Goal: Task Accomplishment & Management: Use online tool/utility

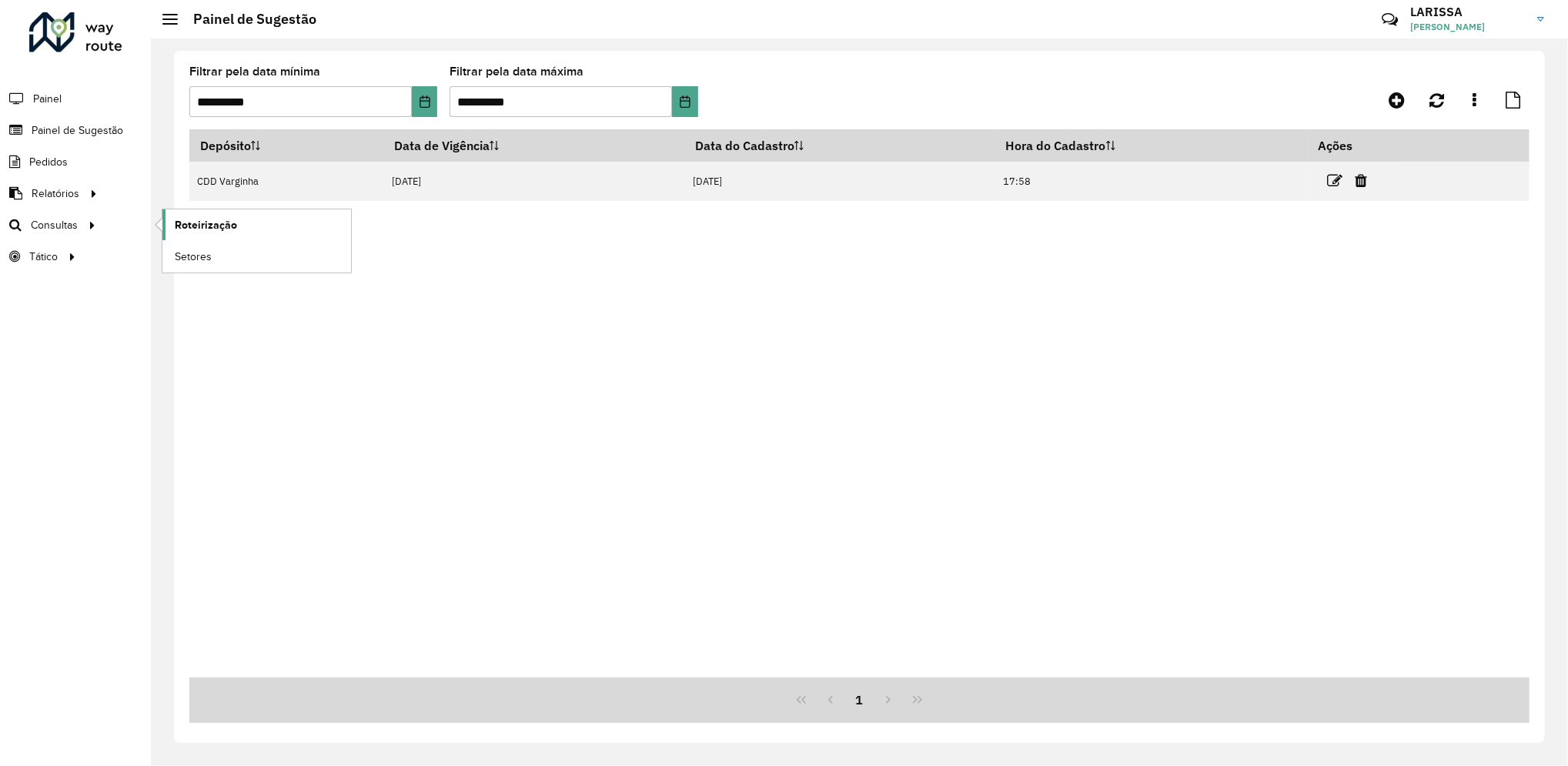
click at [179, 223] on span "Roteirização" at bounding box center [206, 225] width 63 height 16
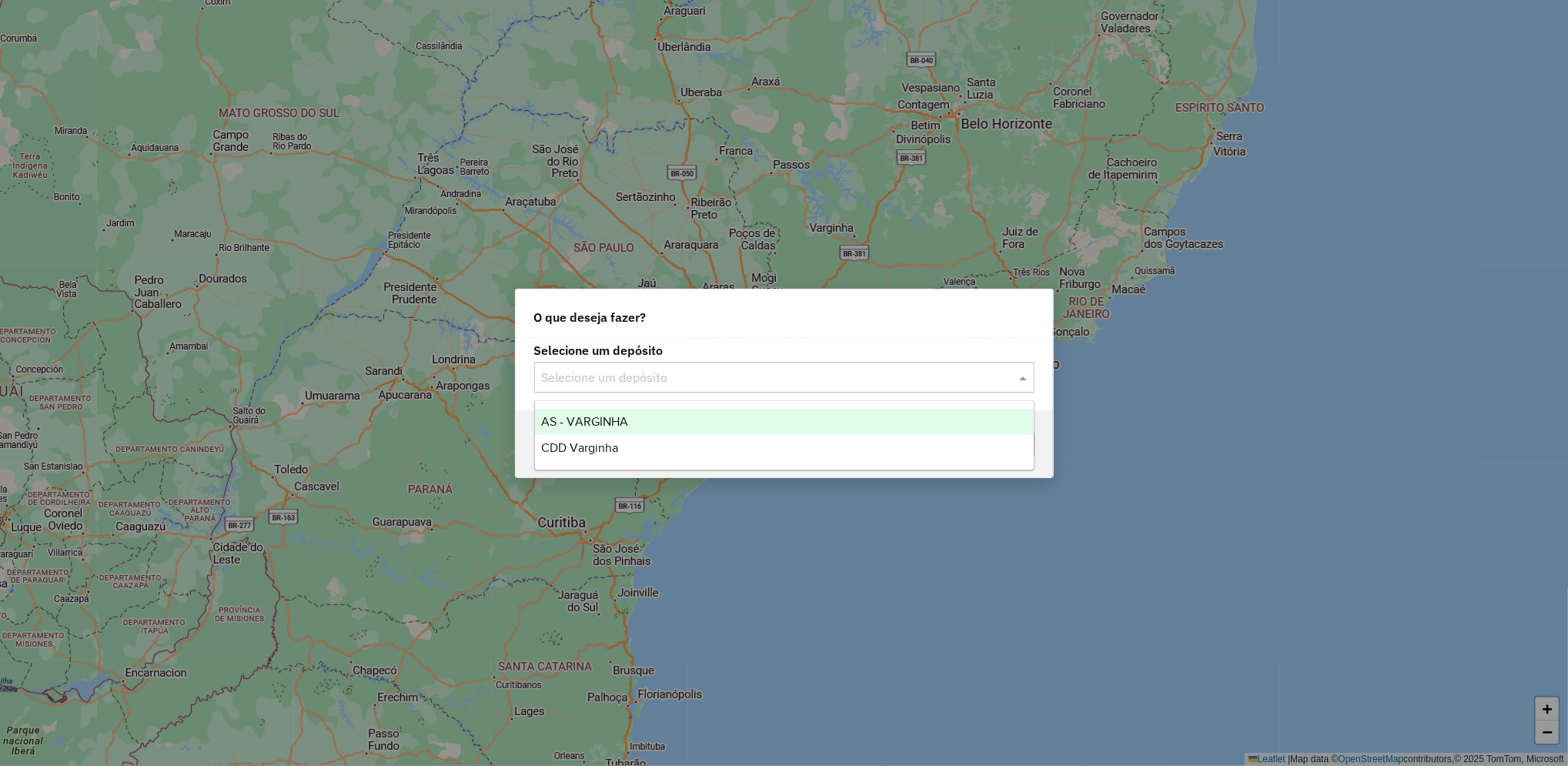
click at [716, 366] on div "Selecione um depósito" at bounding box center [784, 377] width 500 height 31
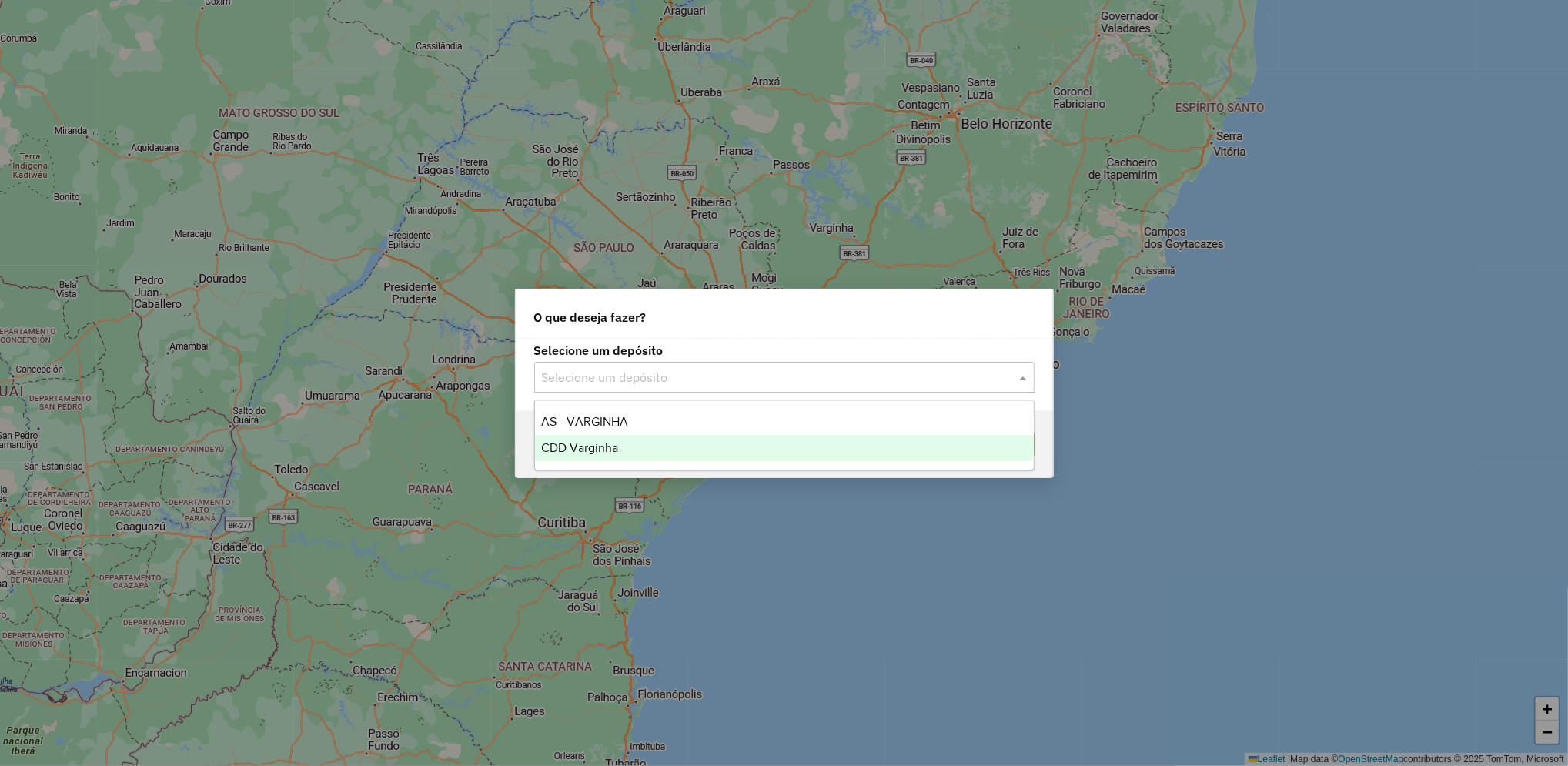
click at [691, 438] on div "CDD Varginha" at bounding box center [784, 447] width 499 height 26
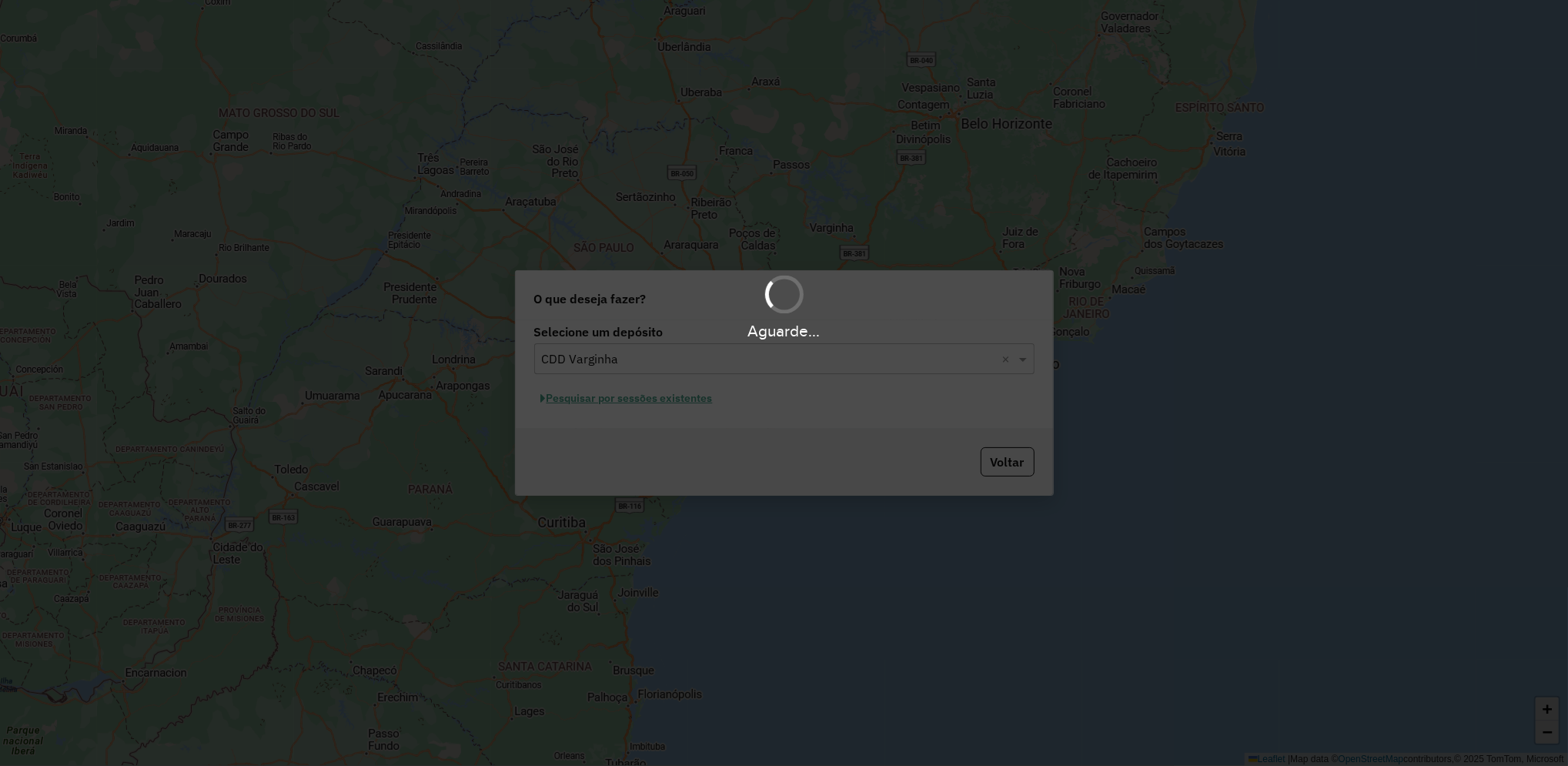
click at [691, 401] on div "Aguarde..." at bounding box center [784, 383] width 1568 height 766
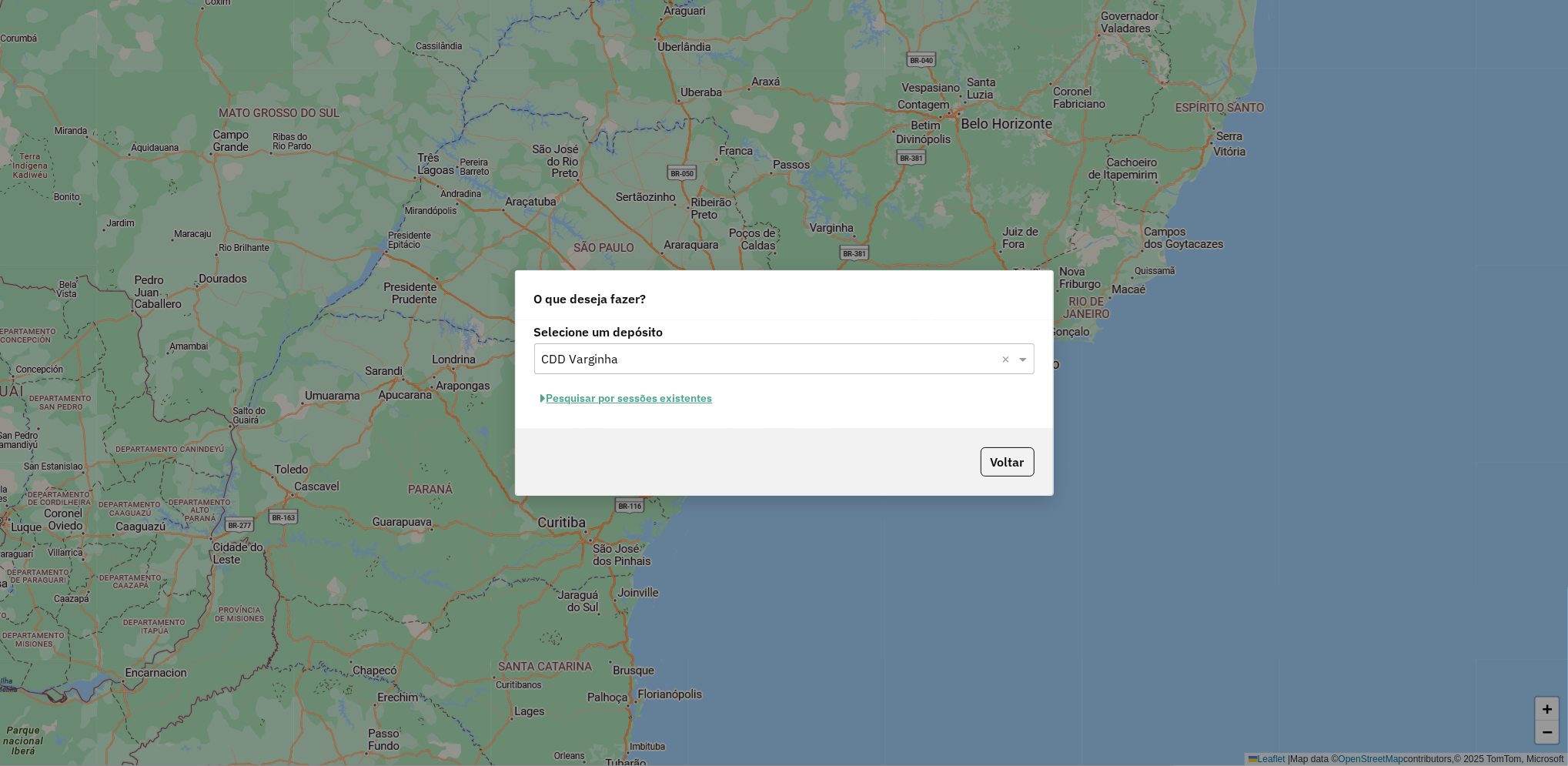
click at [691, 401] on button "Pesquisar por sessões existentes" at bounding box center [626, 399] width 186 height 23
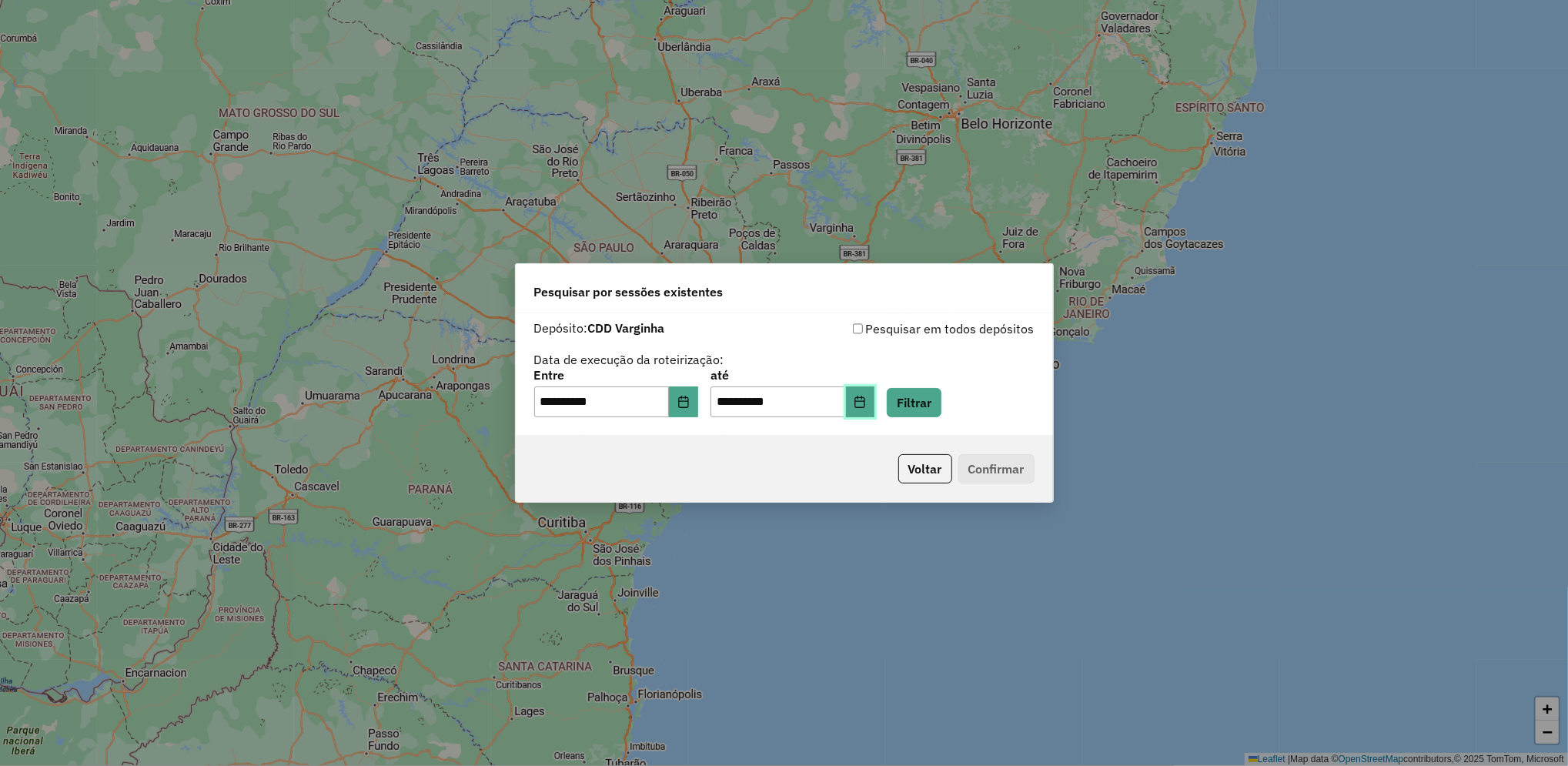
click at [875, 408] on button "Choose Date" at bounding box center [860, 402] width 29 height 31
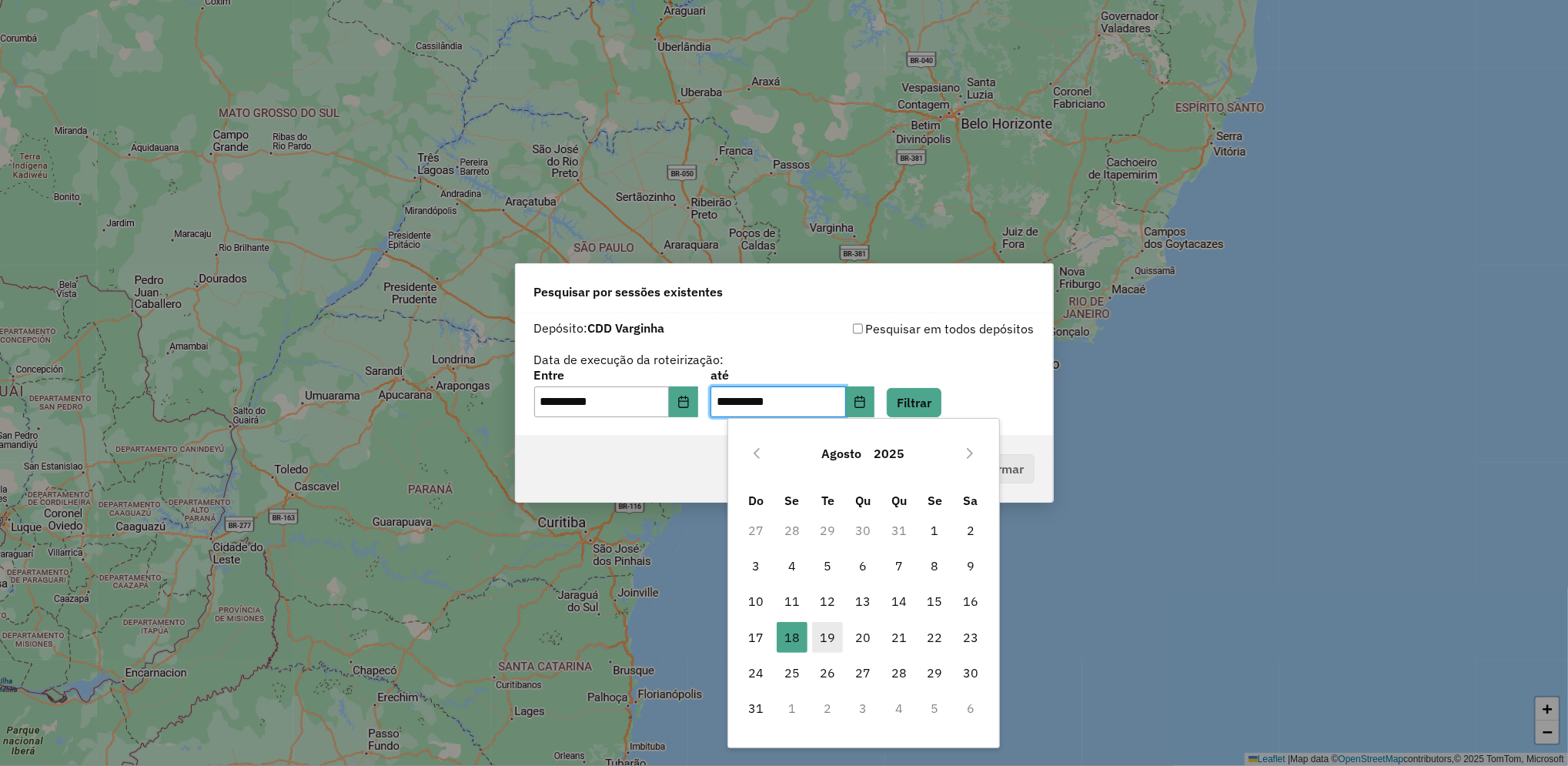
click at [831, 638] on span "19" at bounding box center [827, 637] width 31 height 31
type input "**********"
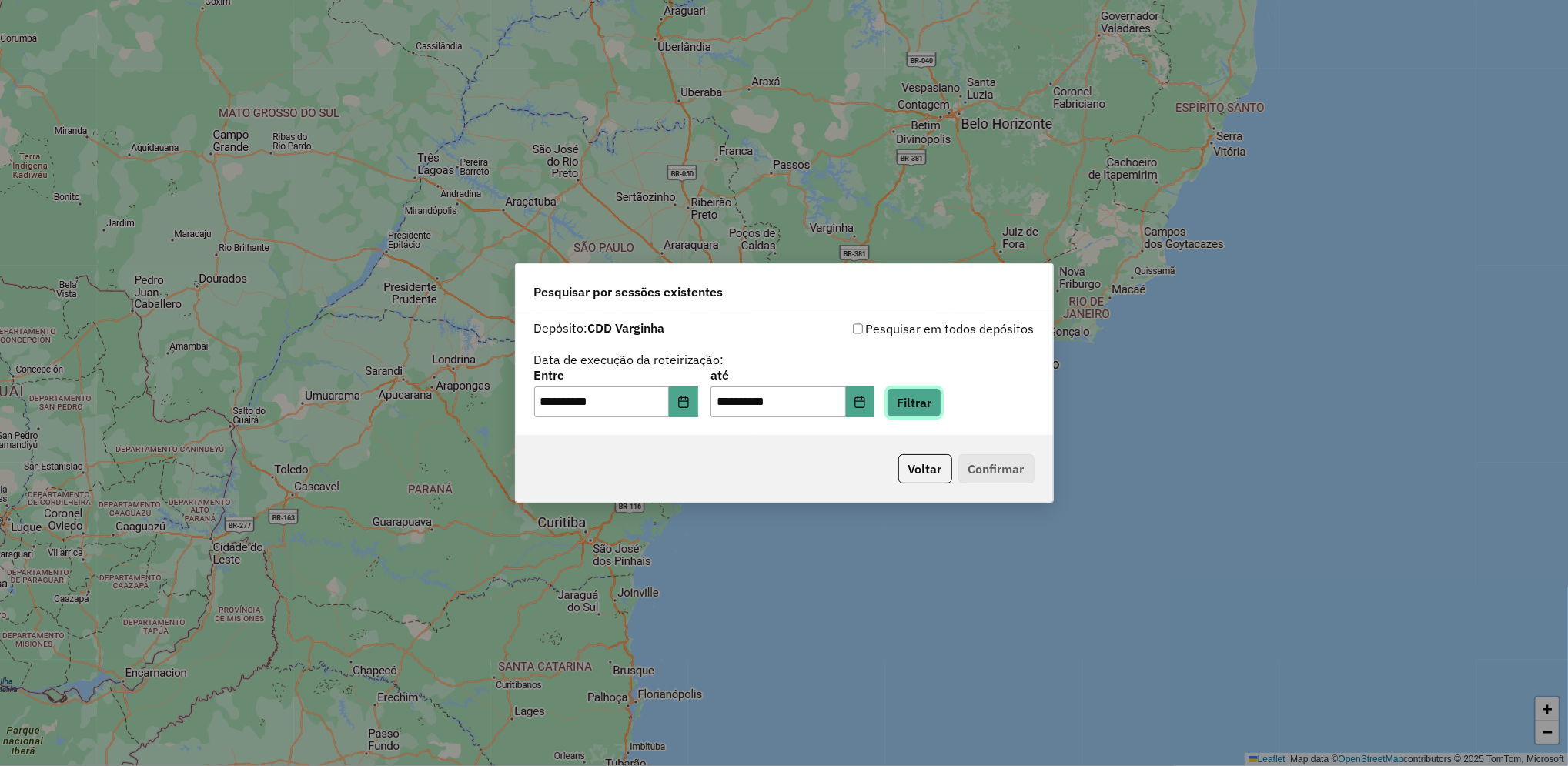
click at [927, 400] on button "Filtrar" at bounding box center [914, 402] width 55 height 29
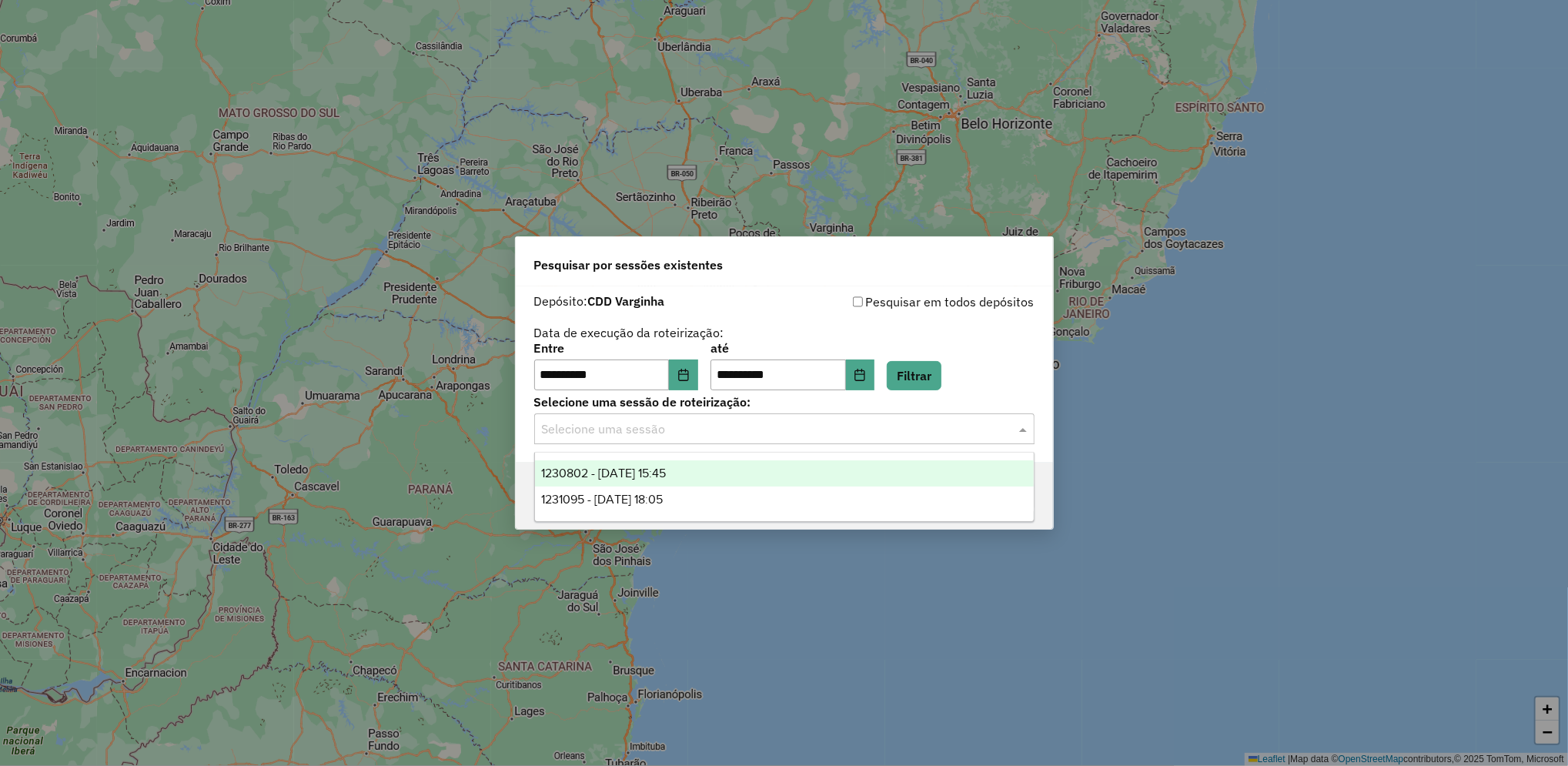
click at [653, 426] on input "text" at bounding box center [769, 430] width 454 height 19
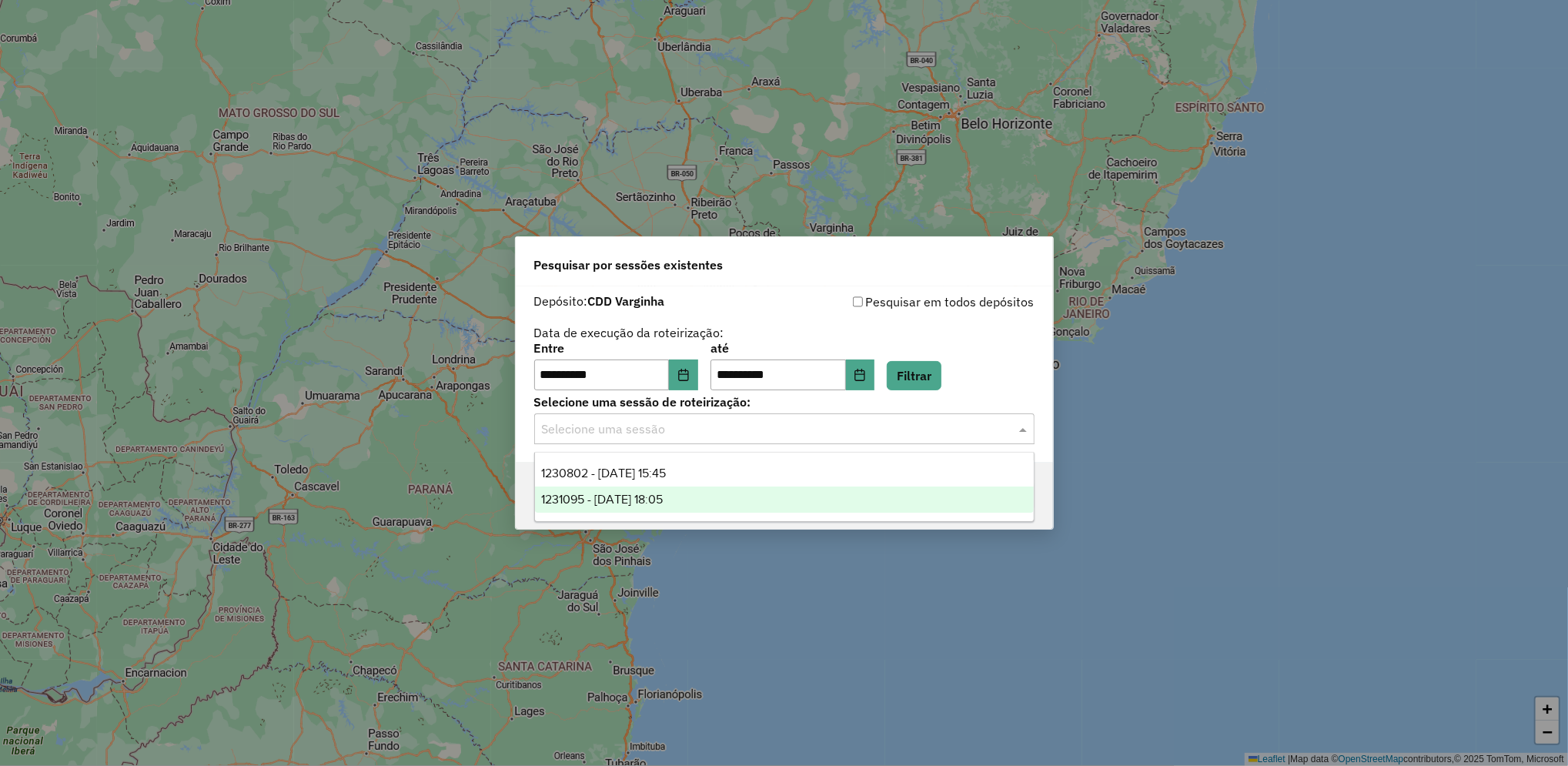
click at [645, 492] on div "1231095 - [DATE] 18:05" at bounding box center [784, 499] width 499 height 26
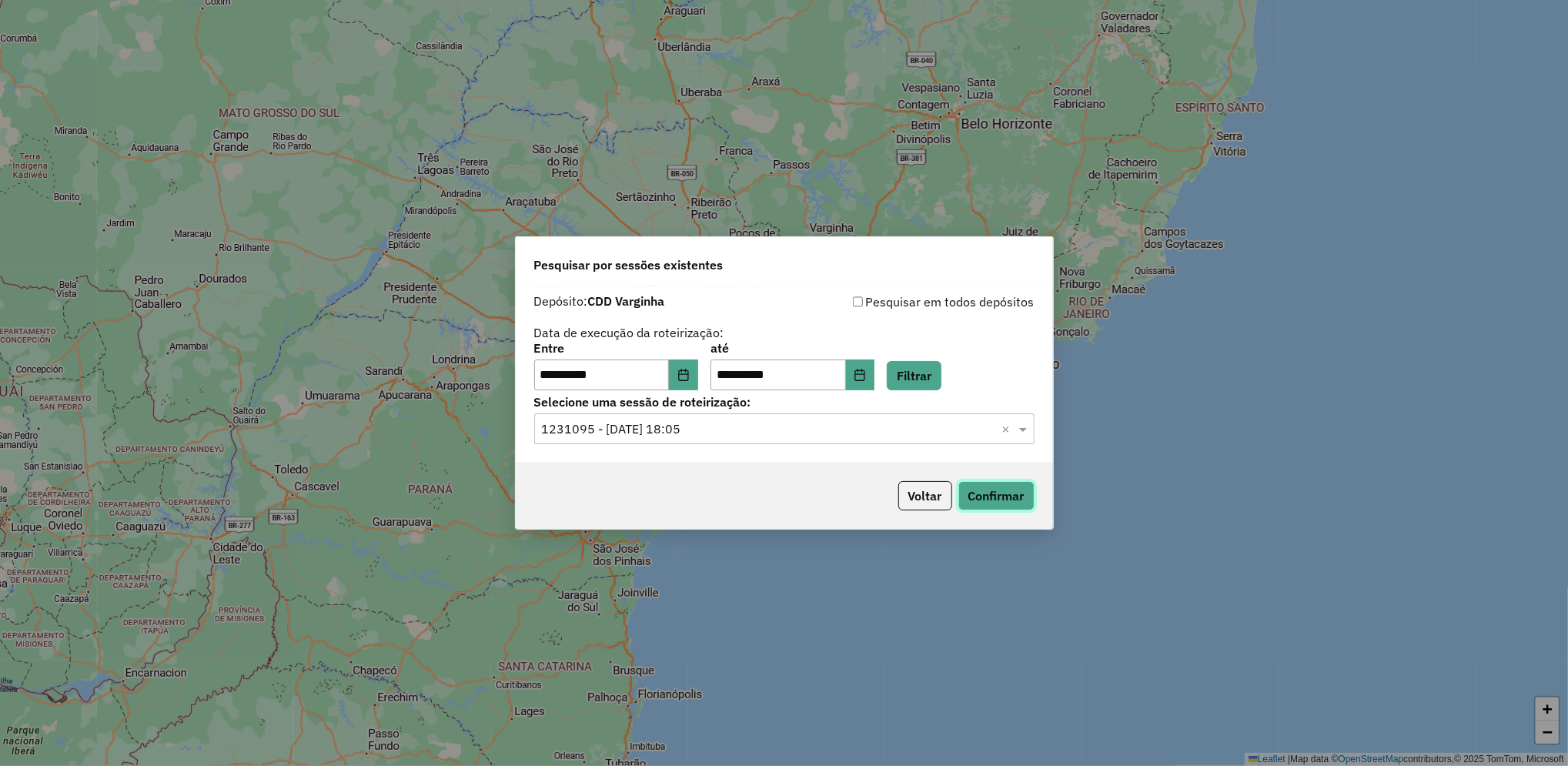
click at [995, 485] on button "Confirmar" at bounding box center [996, 495] width 76 height 29
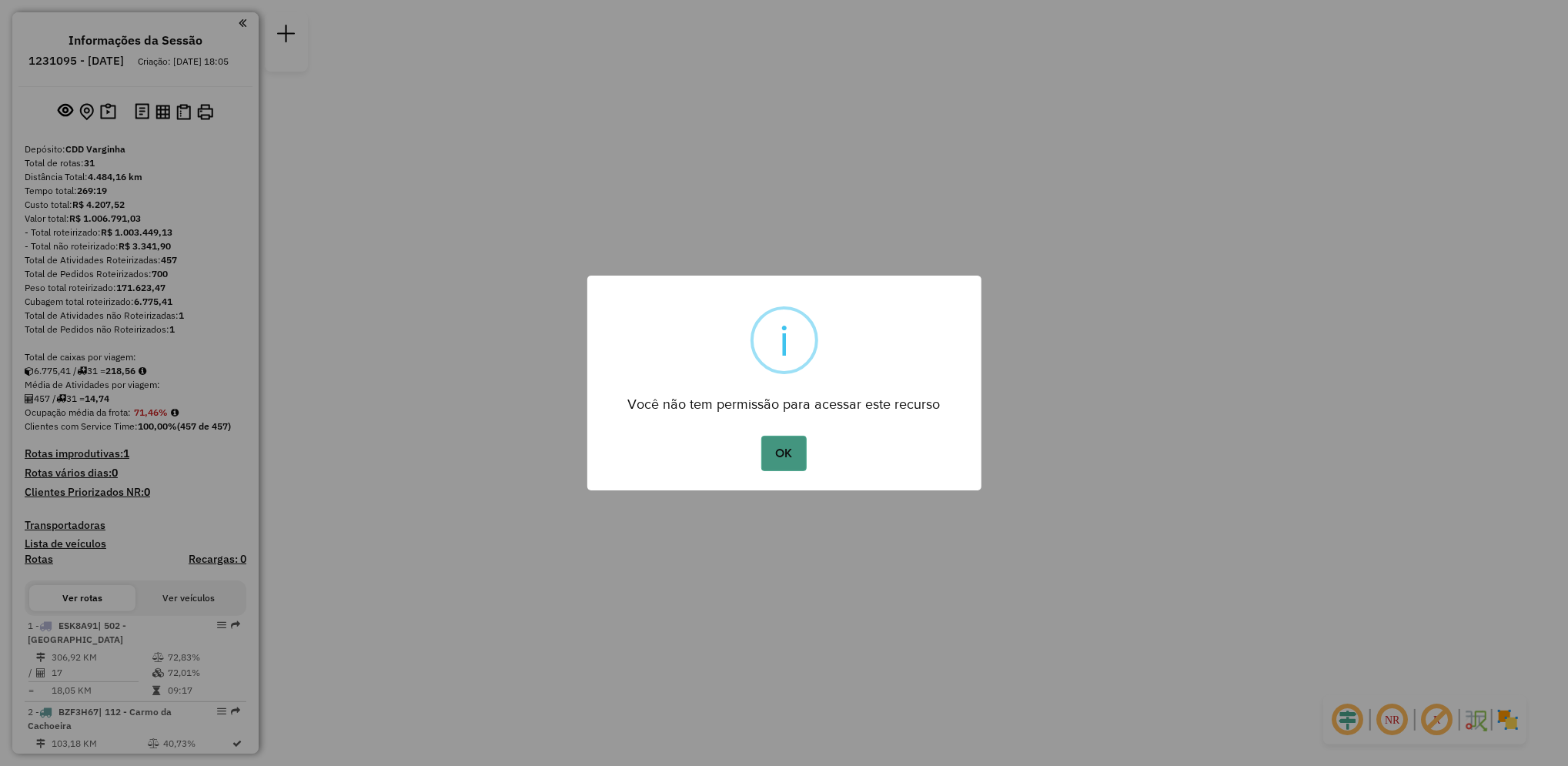
click at [787, 466] on button "OK" at bounding box center [784, 453] width 45 height 35
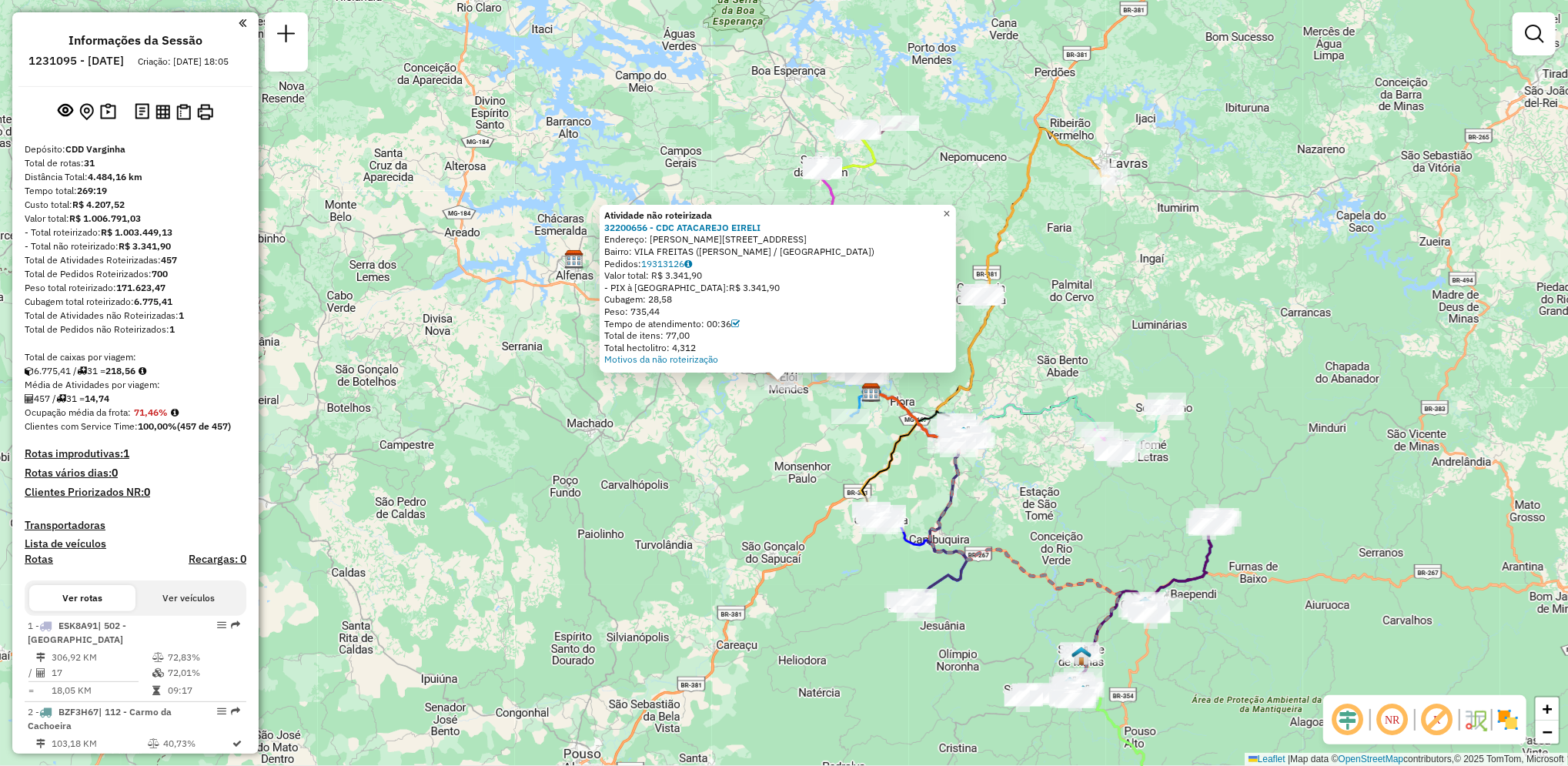
click at [950, 207] on span "×" at bounding box center [946, 213] width 7 height 13
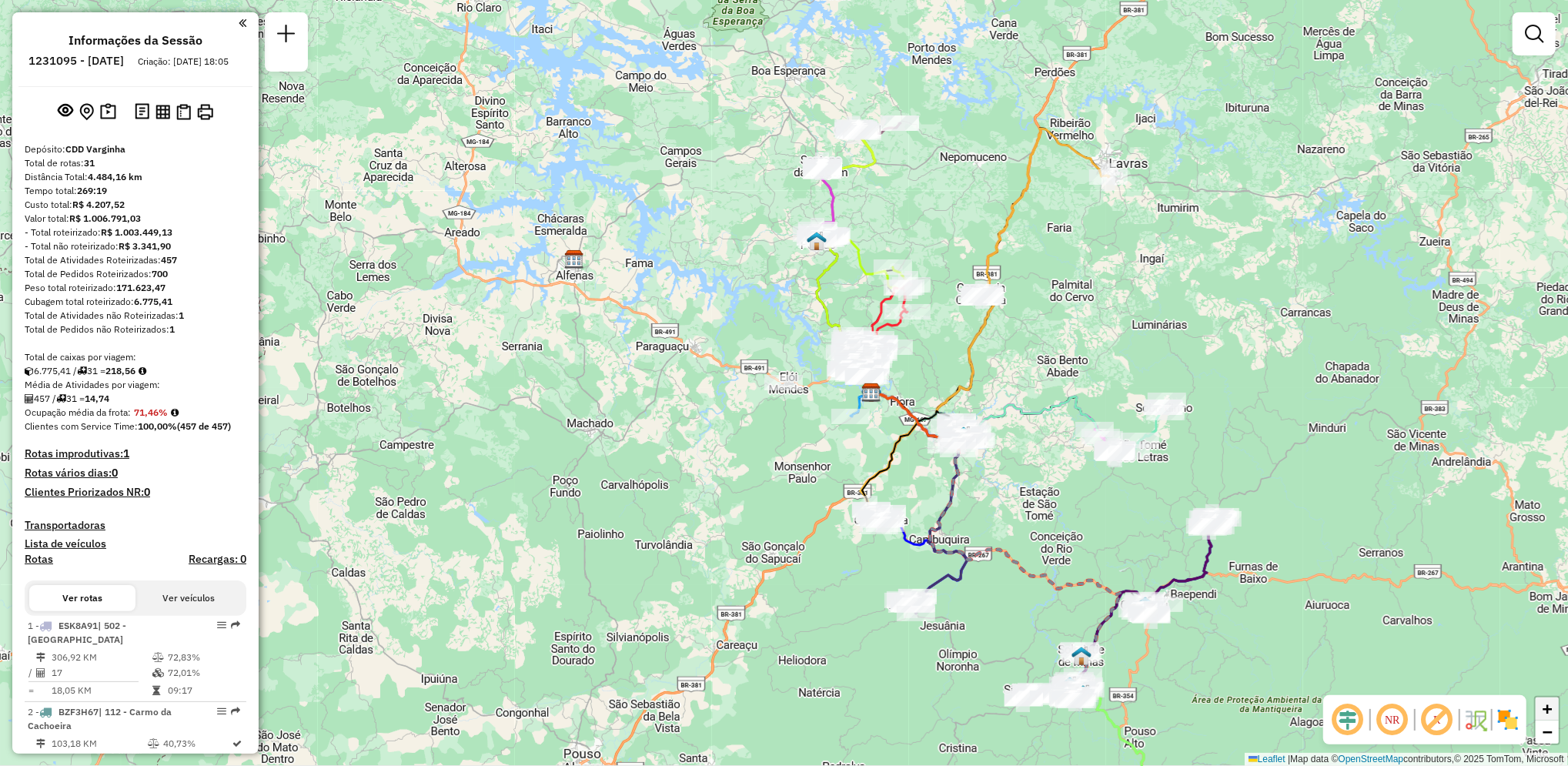
click at [1555, 711] on link "+" at bounding box center [1546, 709] width 23 height 23
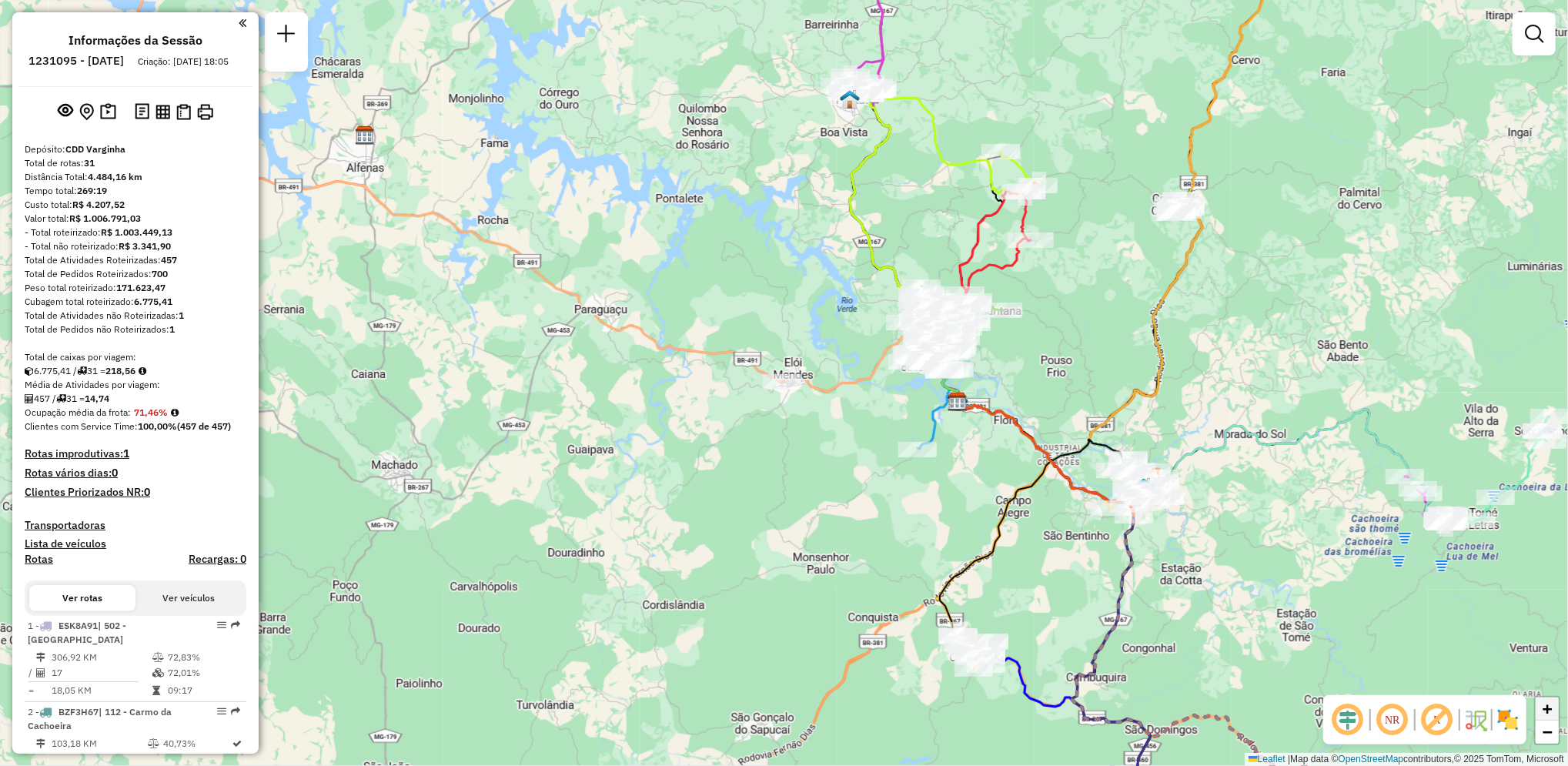
click at [1555, 711] on link "+" at bounding box center [1546, 709] width 23 height 23
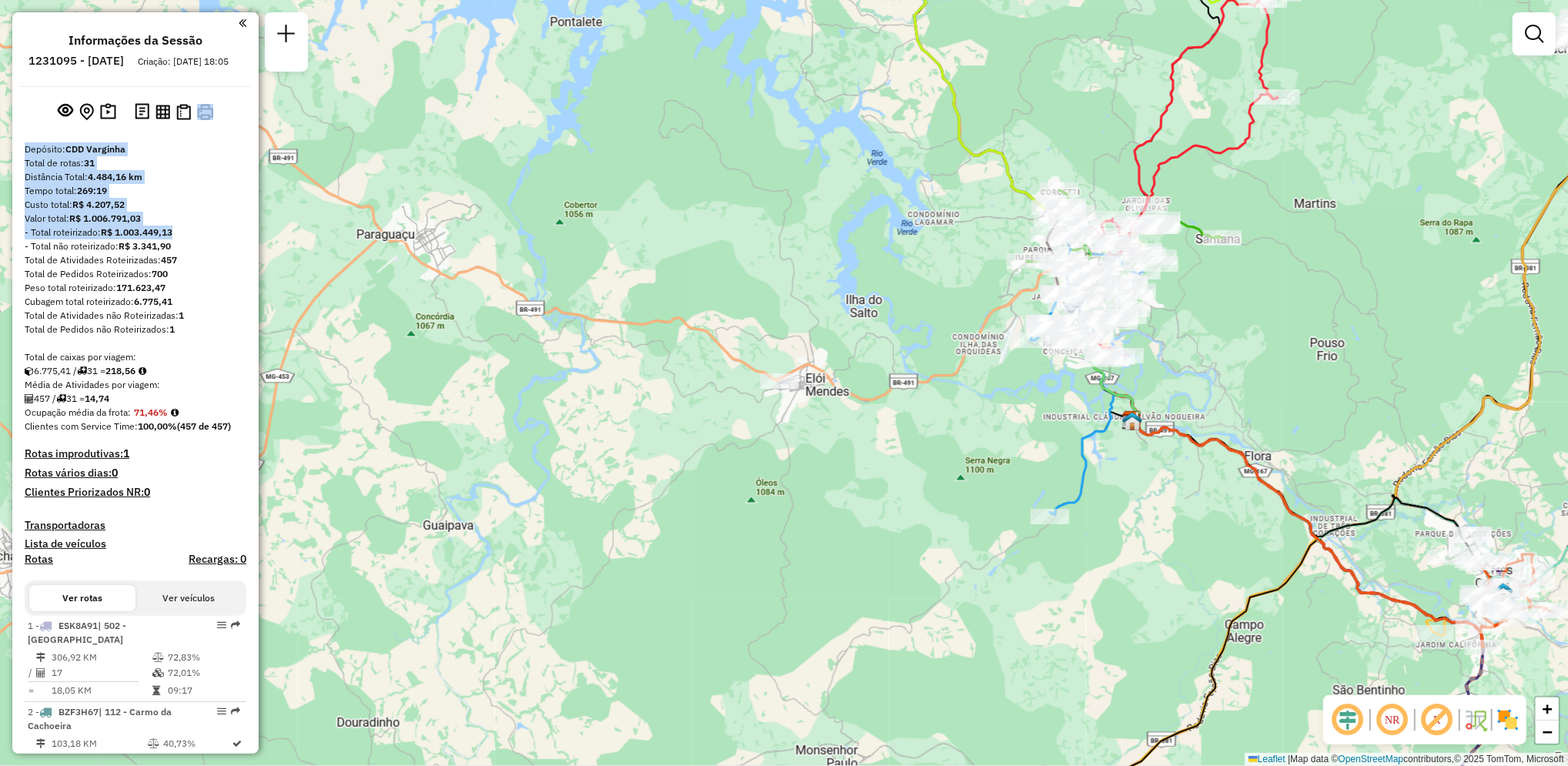
drag, startPoint x: 252, startPoint y: 126, endPoint x: 240, endPoint y: 252, distance: 126.6
click at [240, 252] on div "Informações da Sessão 1231095 - 19/08/2025 Criação: 18/08/2025 18:05 Depósito: …" at bounding box center [135, 383] width 247 height 742
drag, startPoint x: 240, startPoint y: 252, endPoint x: 197, endPoint y: 314, distance: 75.5
click at [197, 309] on div "Cubagem total roteirizado: 6.775,41" at bounding box center [135, 302] width 222 height 14
drag, startPoint x: 252, startPoint y: 127, endPoint x: 251, endPoint y: 160, distance: 33.0
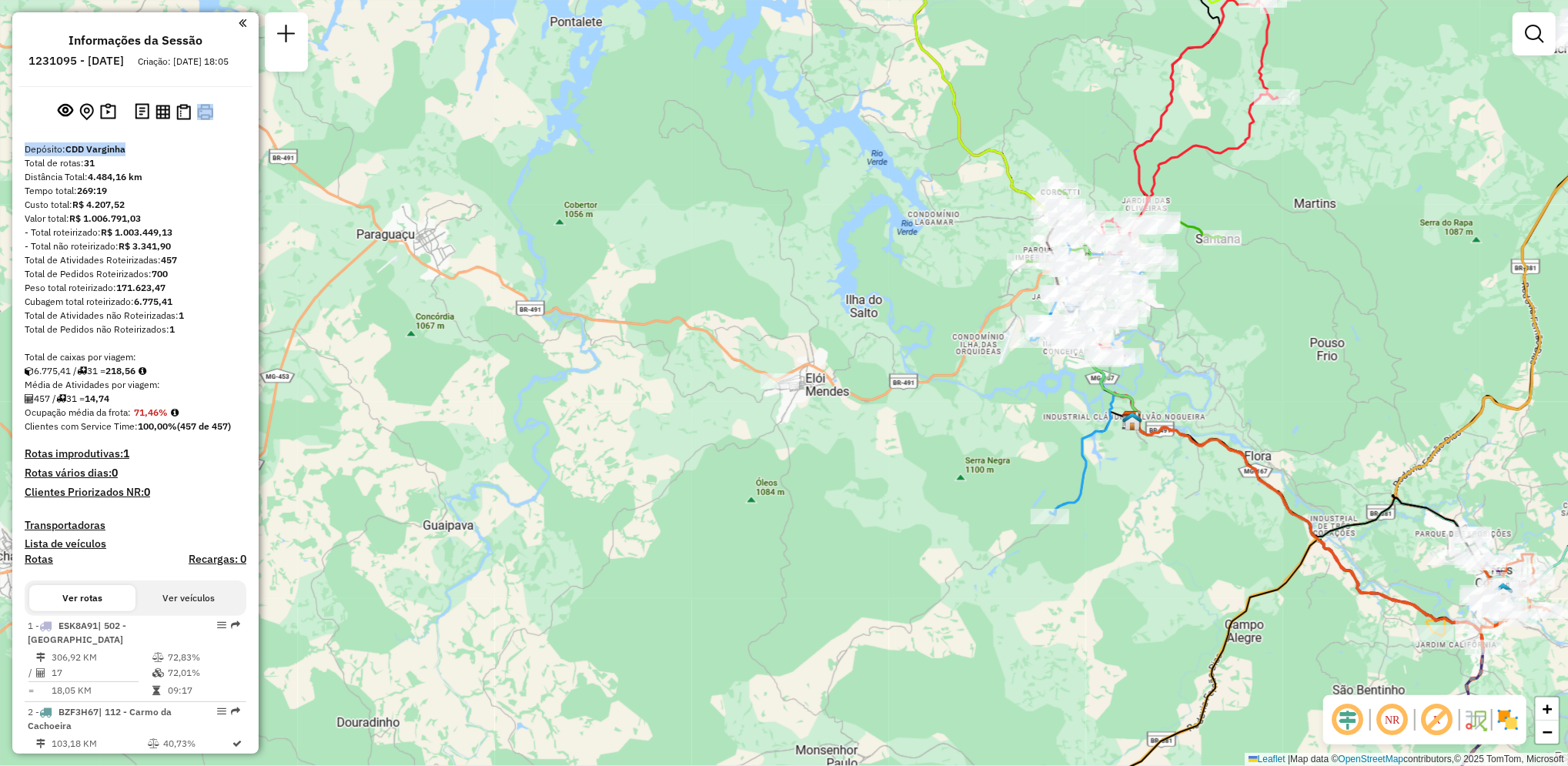
click at [251, 160] on div "Informações da Sessão 1231095 - 19/08/2025 Criação: 18/08/2025 18:05 Depósito: …" at bounding box center [135, 383] width 247 height 742
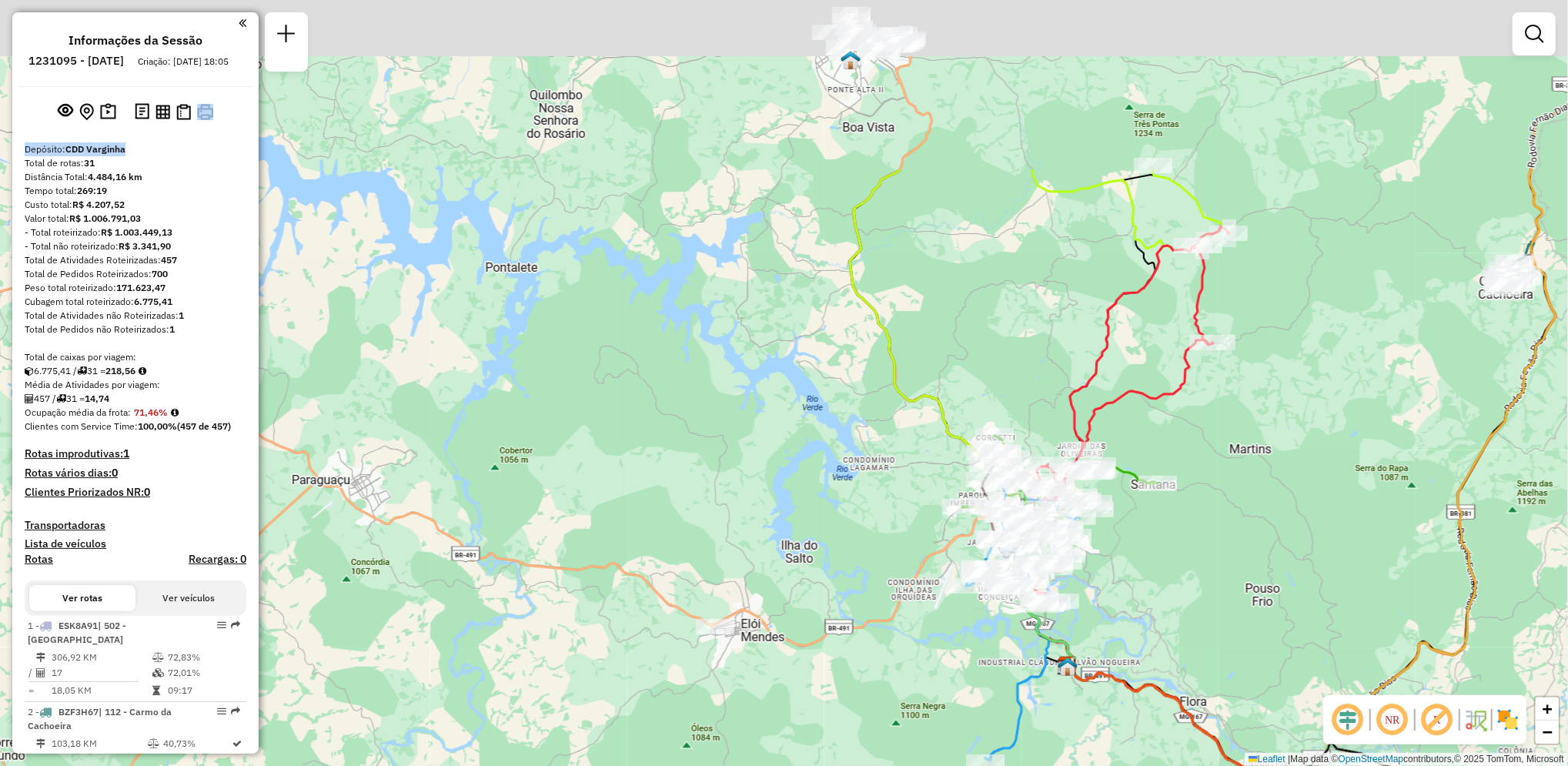
drag, startPoint x: 1256, startPoint y: 280, endPoint x: 1191, endPoint y: 526, distance: 254.4
click at [1191, 526] on div "Janela de atendimento Grade de atendimento Capacidade Transportadoras Veículos …" at bounding box center [784, 383] width 1568 height 766
